Goal: Information Seeking & Learning: Understand process/instructions

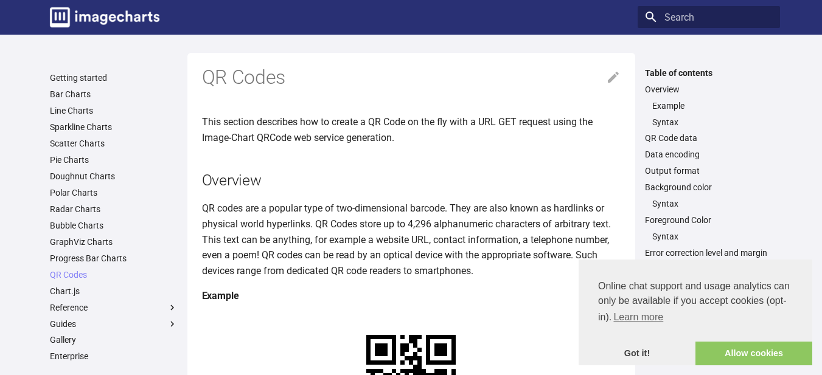
scroll to position [203, 0]
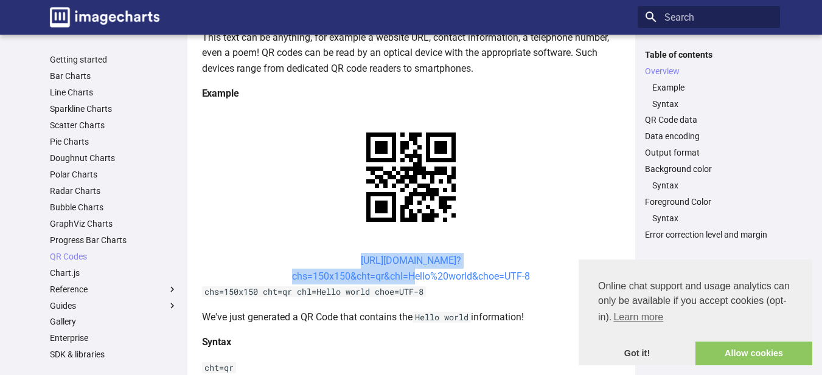
drag, startPoint x: 331, startPoint y: 261, endPoint x: 409, endPoint y: 277, distance: 79.6
click at [409, 277] on center "[URL][DOMAIN_NAME]? chs=150x150&cht=qr&chl=Hello%20world&choe=UTF-8" at bounding box center [411, 268] width 418 height 31
copy link "[URL][DOMAIN_NAME]? chs=150x150&cht=qr&chl="
